Goal: Task Accomplishment & Management: Manage account settings

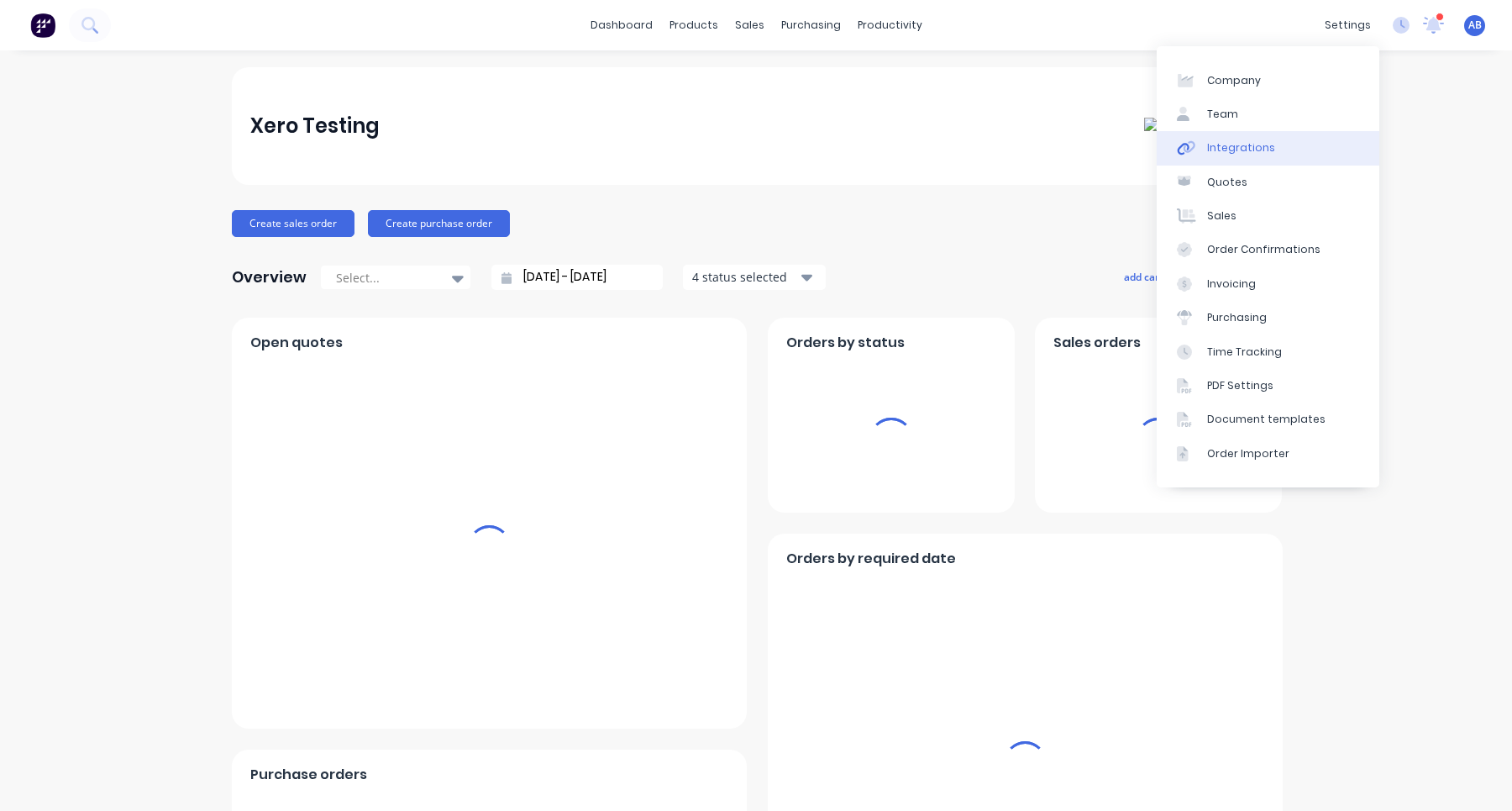
click at [1309, 141] on link "Integrations" at bounding box center [1268, 148] width 223 height 33
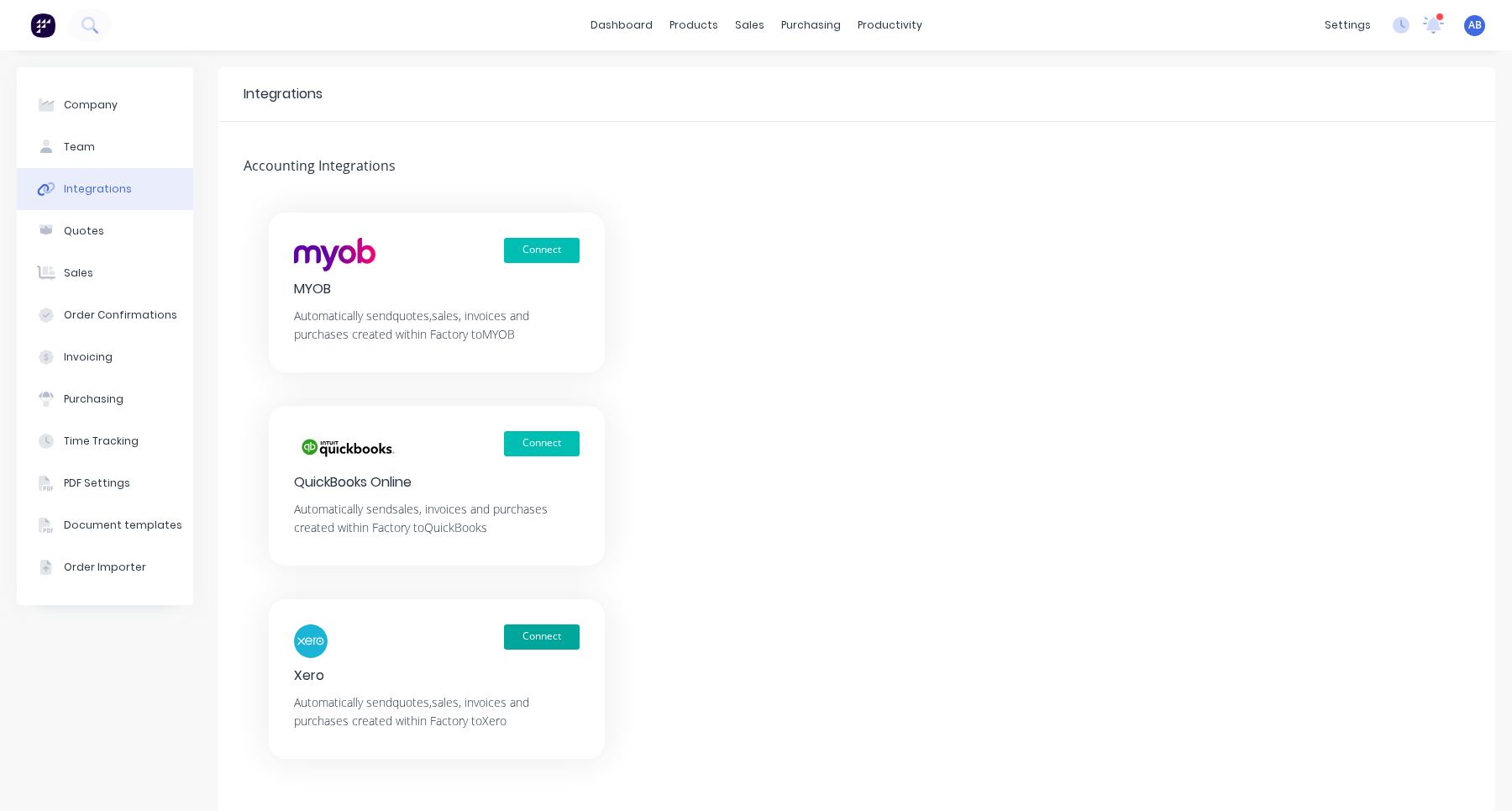
click at [537, 632] on button "Connect" at bounding box center [542, 636] width 76 height 25
click at [553, 258] on button "Connect" at bounding box center [542, 250] width 76 height 25
click at [1484, 22] on div "AB Xero Testing Aimon Bio Administrator Profile Sign out" at bounding box center [1475, 25] width 21 height 21
click at [1476, 24] on span "AB" at bounding box center [1475, 25] width 14 height 15
click at [1471, 25] on span "AB" at bounding box center [1475, 25] width 14 height 15
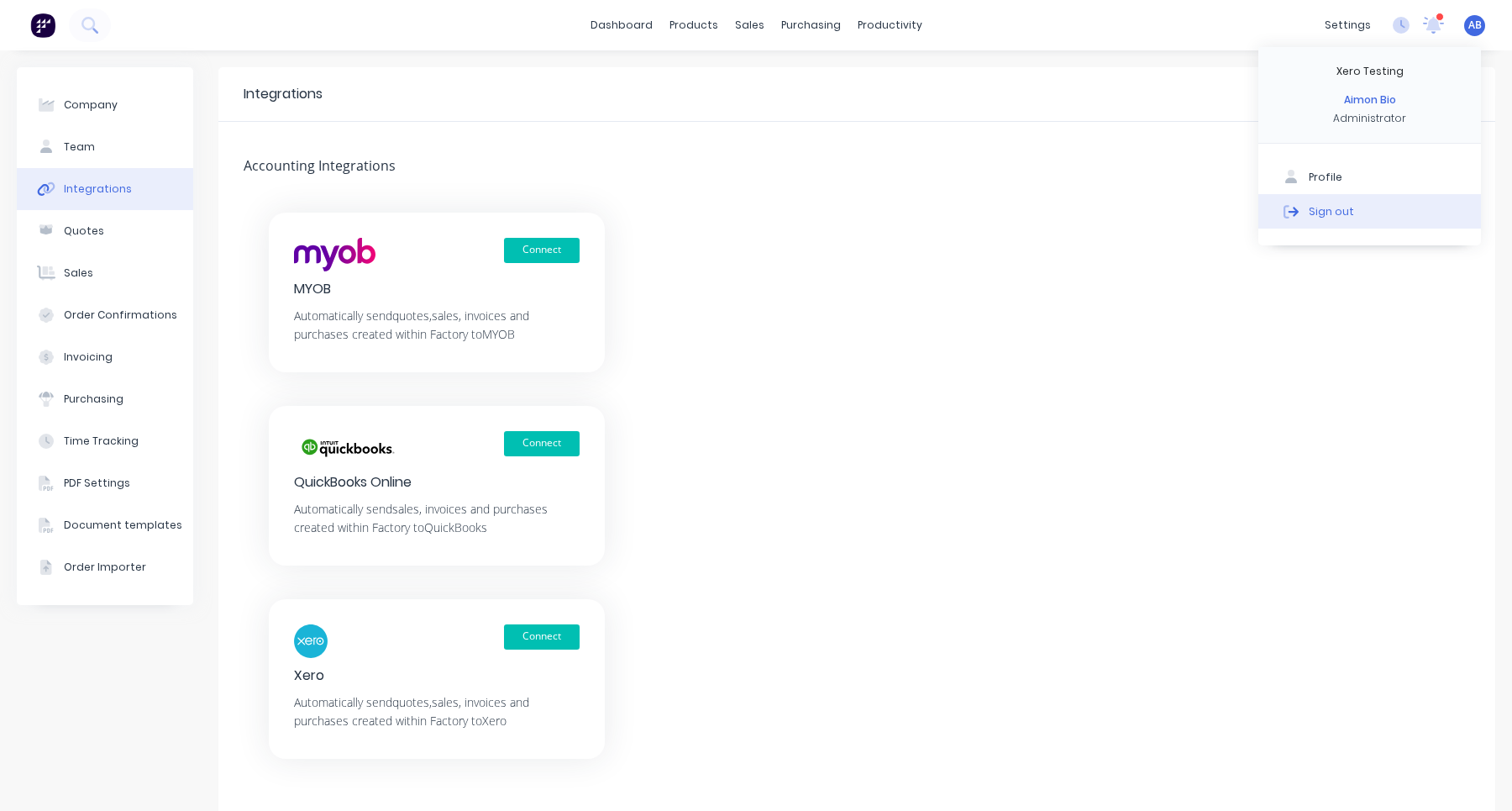
click at [1366, 209] on button "Sign out" at bounding box center [1370, 211] width 223 height 33
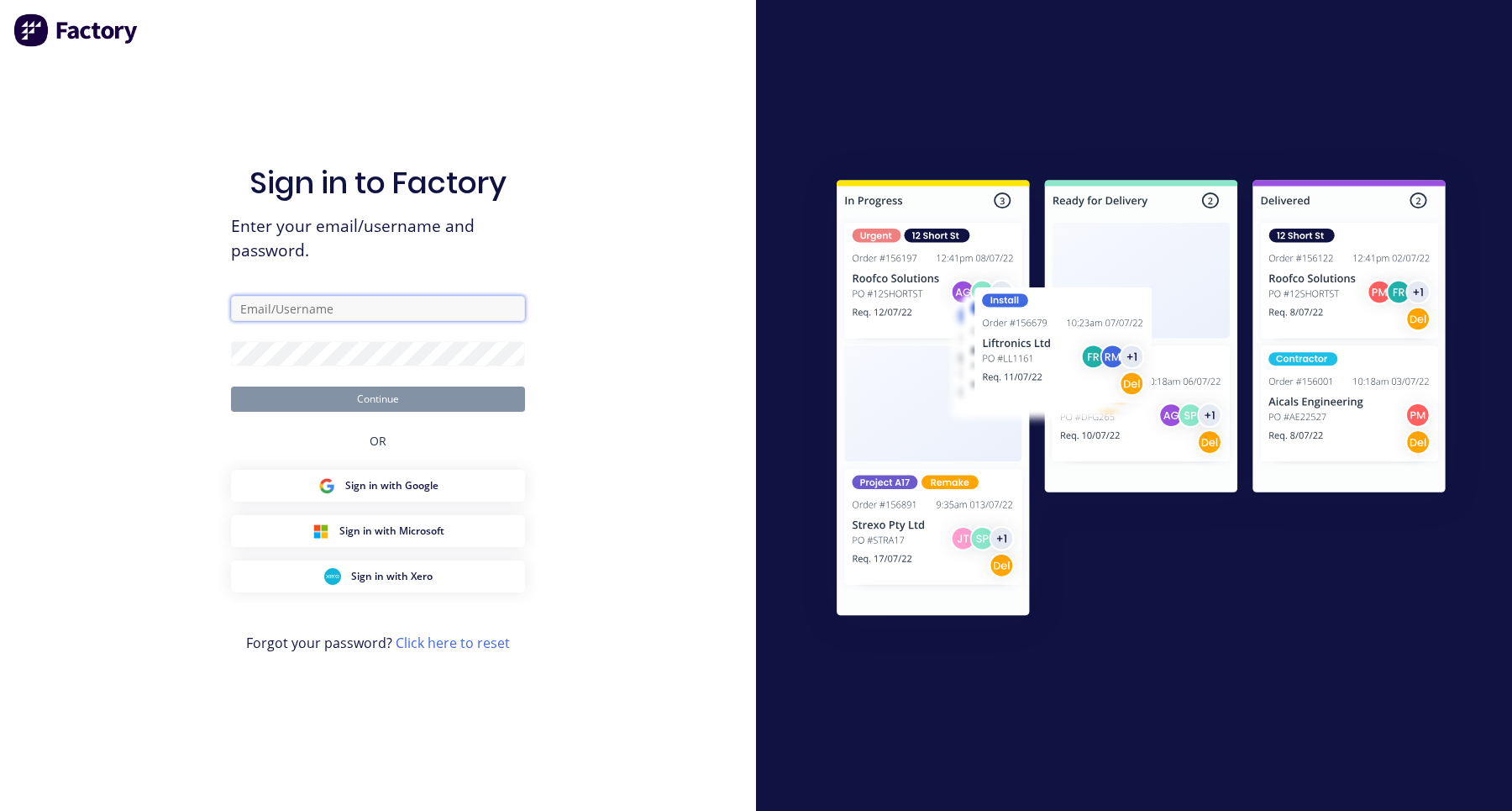
click at [343, 301] on input "text" at bounding box center [378, 308] width 294 height 25
type input "aimon+3@factory.app"
click at [231, 387] on button "Continue" at bounding box center [378, 399] width 294 height 25
